Goal: Task Accomplishment & Management: Use online tool/utility

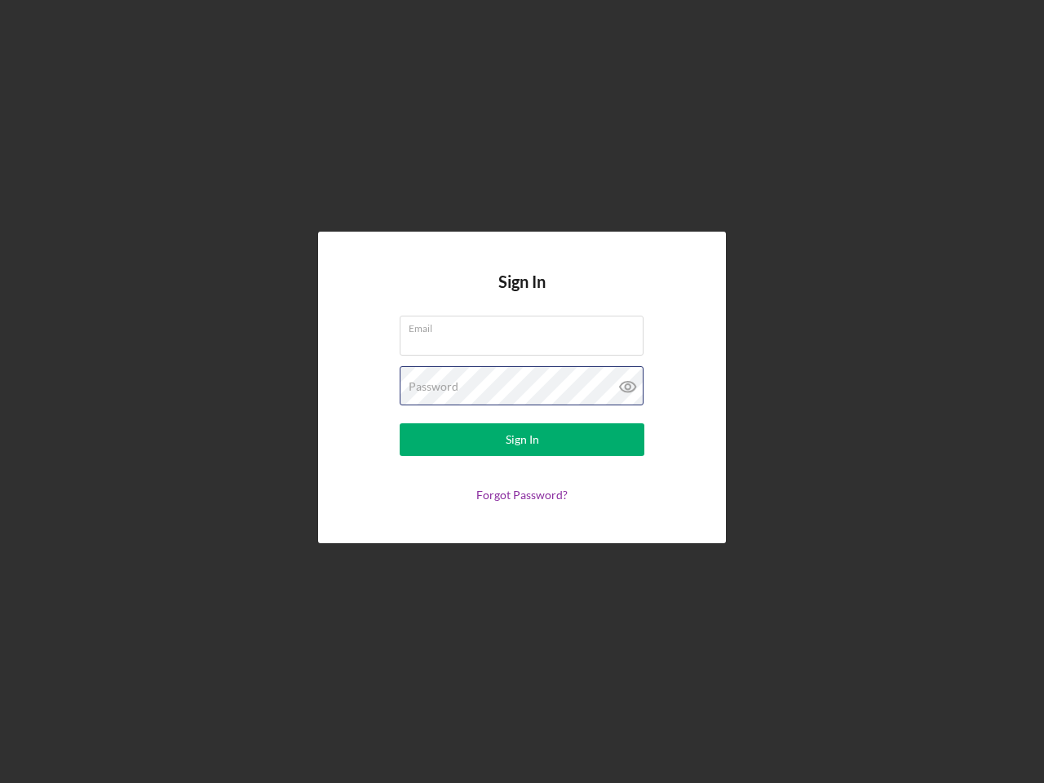
click at [522, 392] on div "Password" at bounding box center [522, 386] width 245 height 41
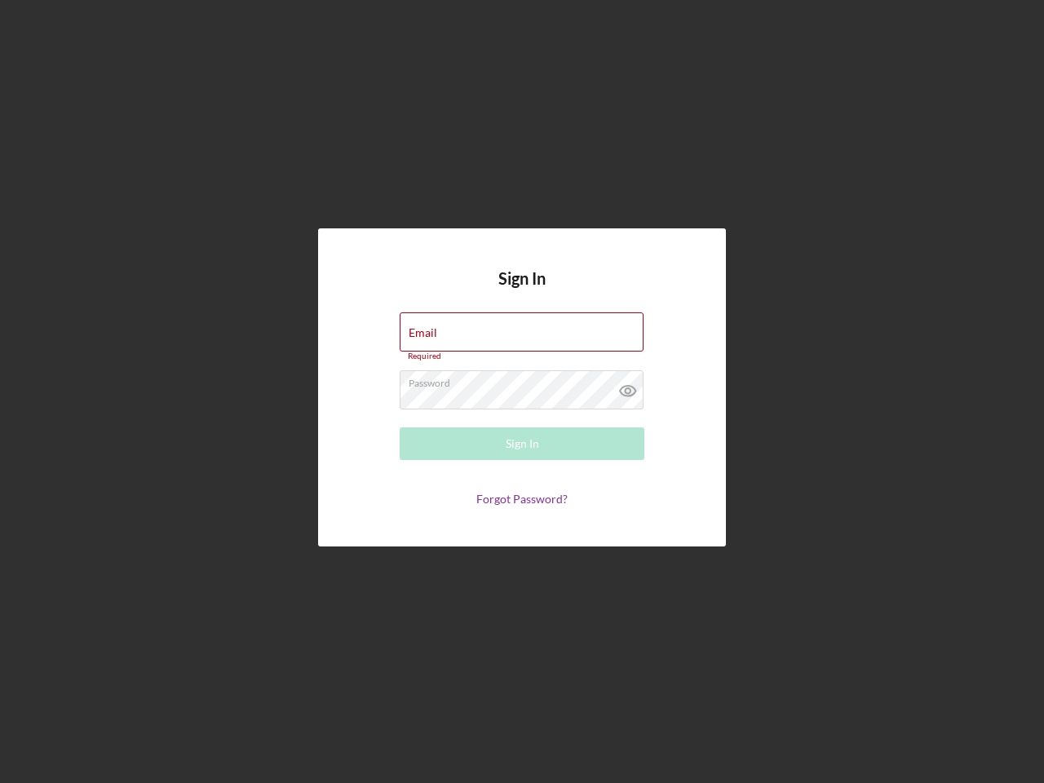
click at [628, 387] on icon at bounding box center [628, 390] width 41 height 41
